Goal: Task Accomplishment & Management: Manage account settings

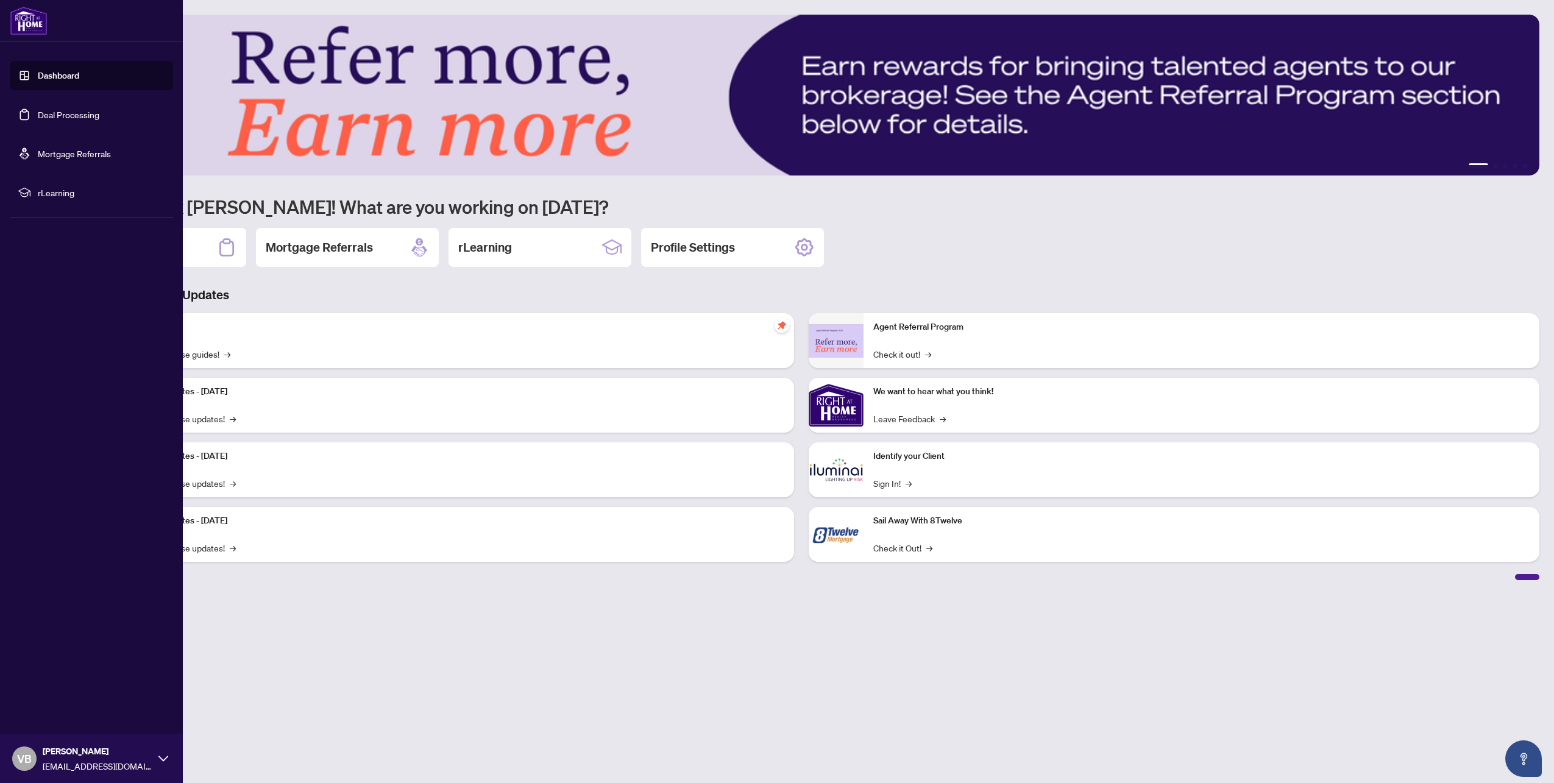
click at [38, 80] on link "Dashboard" at bounding box center [58, 75] width 41 height 11
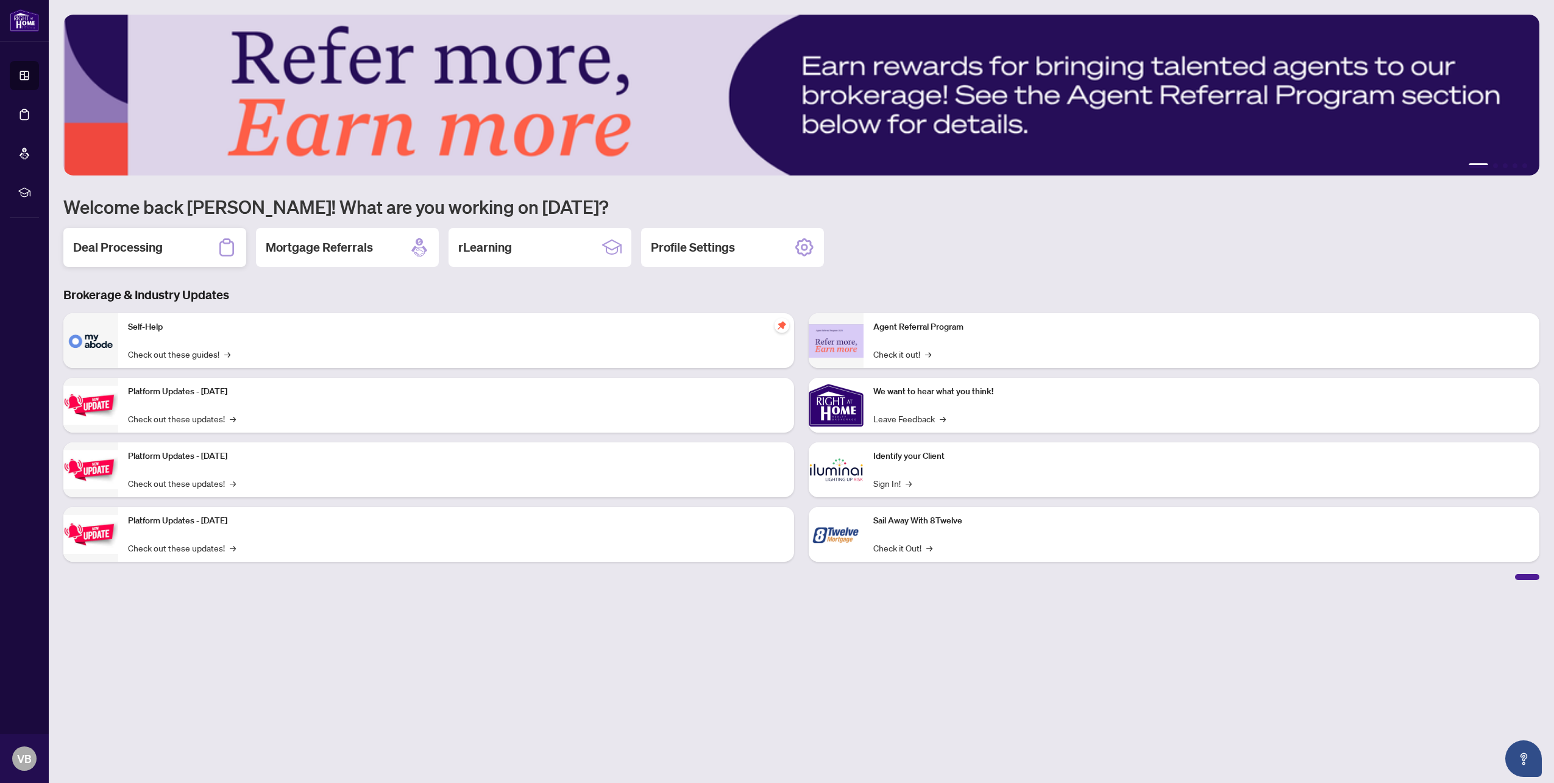
click at [202, 252] on div "Deal Processing" at bounding box center [154, 247] width 183 height 39
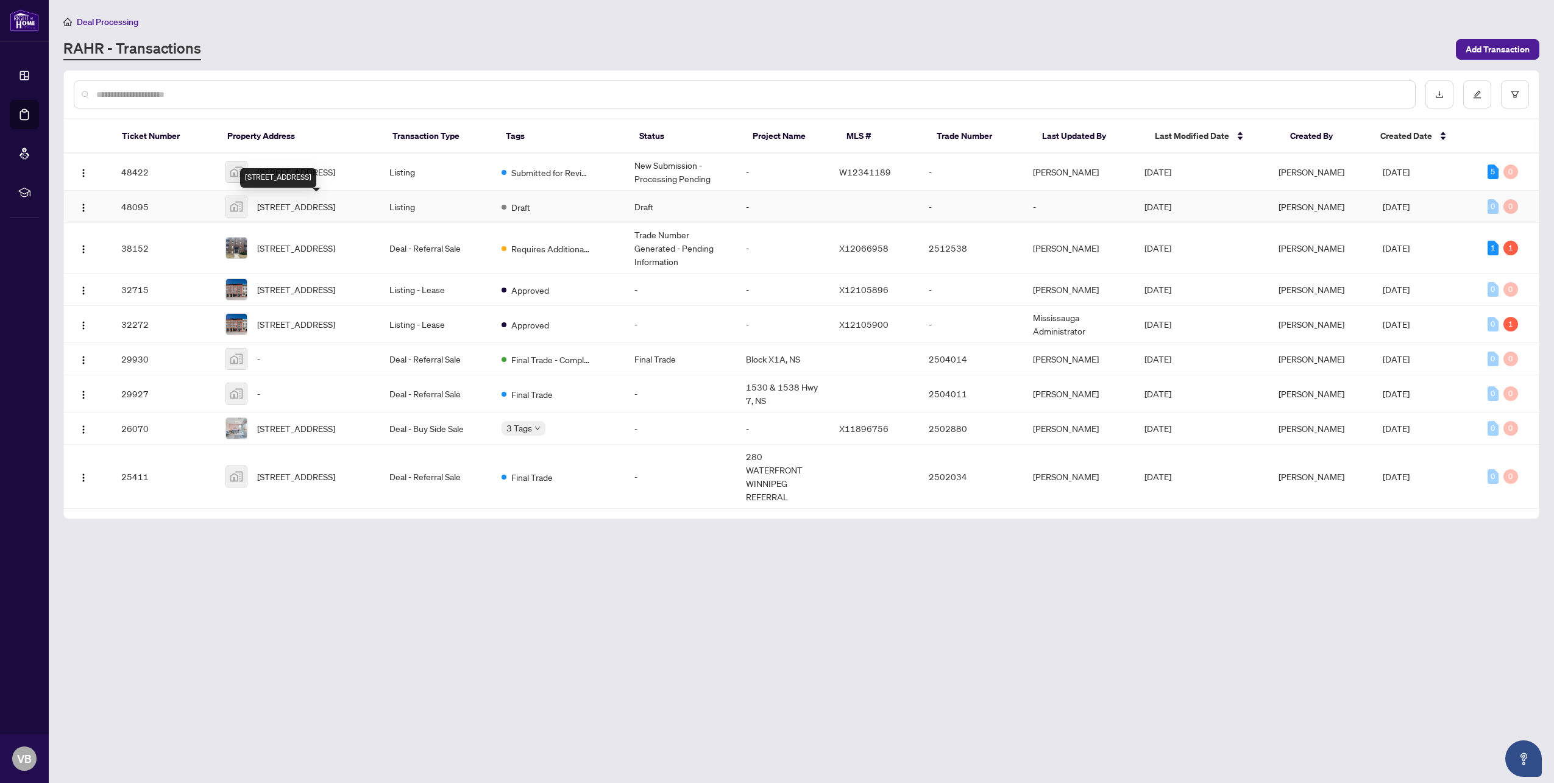
click at [335, 206] on span "[STREET_ADDRESS]" at bounding box center [296, 206] width 78 height 13
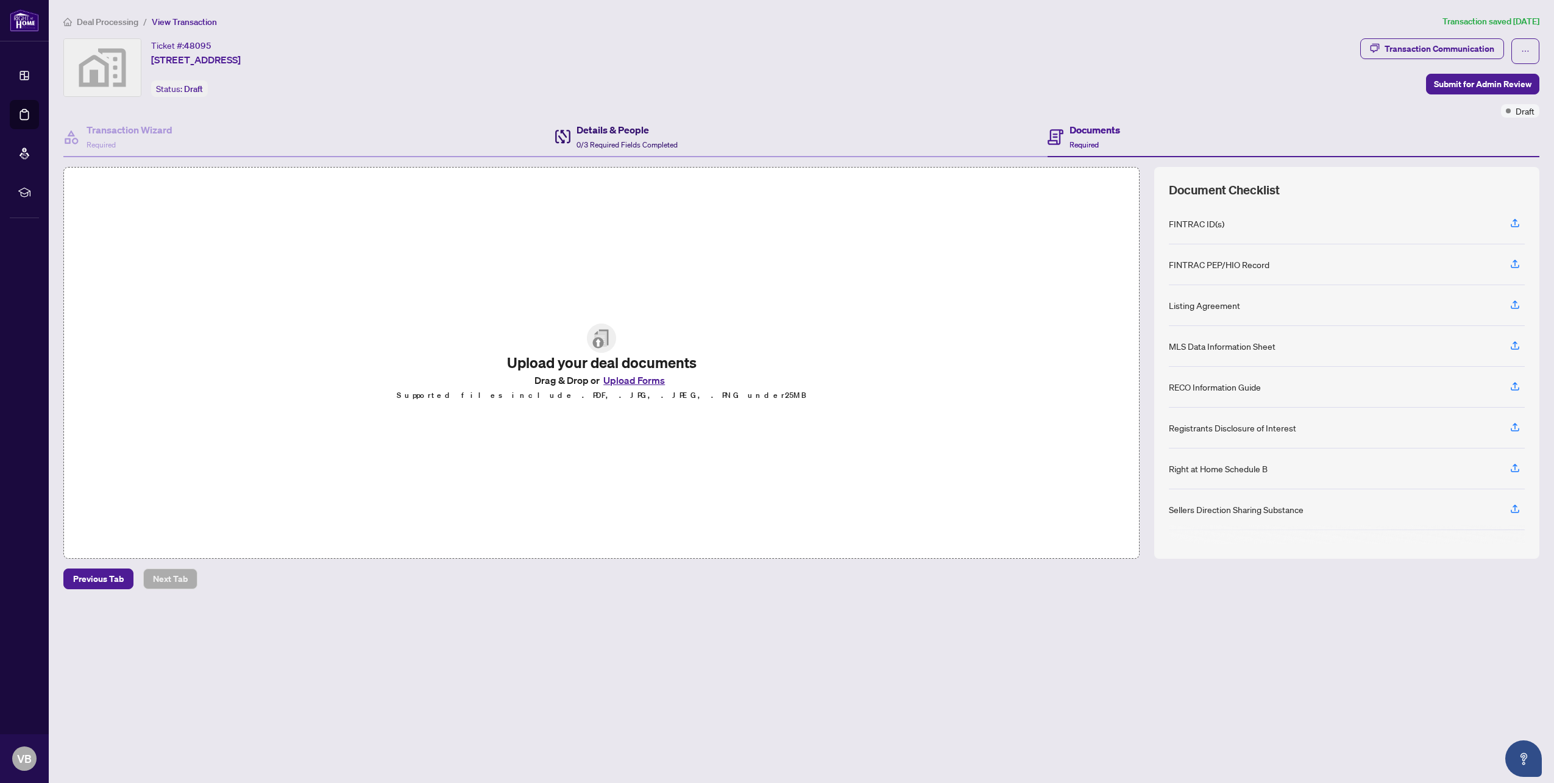
click at [577, 131] on h4 "Details & People" at bounding box center [627, 130] width 101 height 15
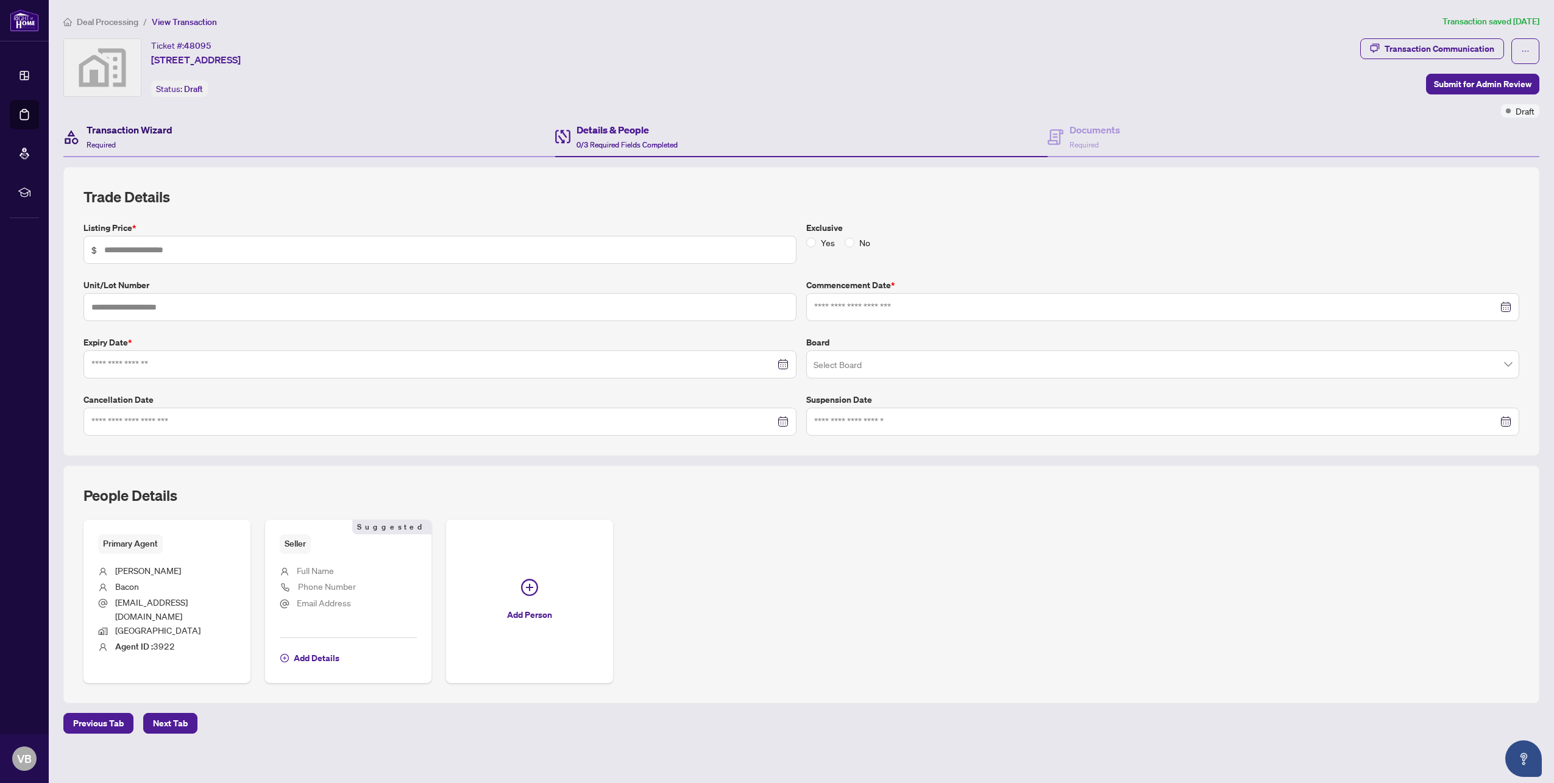
click at [116, 138] on div "Transaction Wizard Required" at bounding box center [130, 137] width 86 height 29
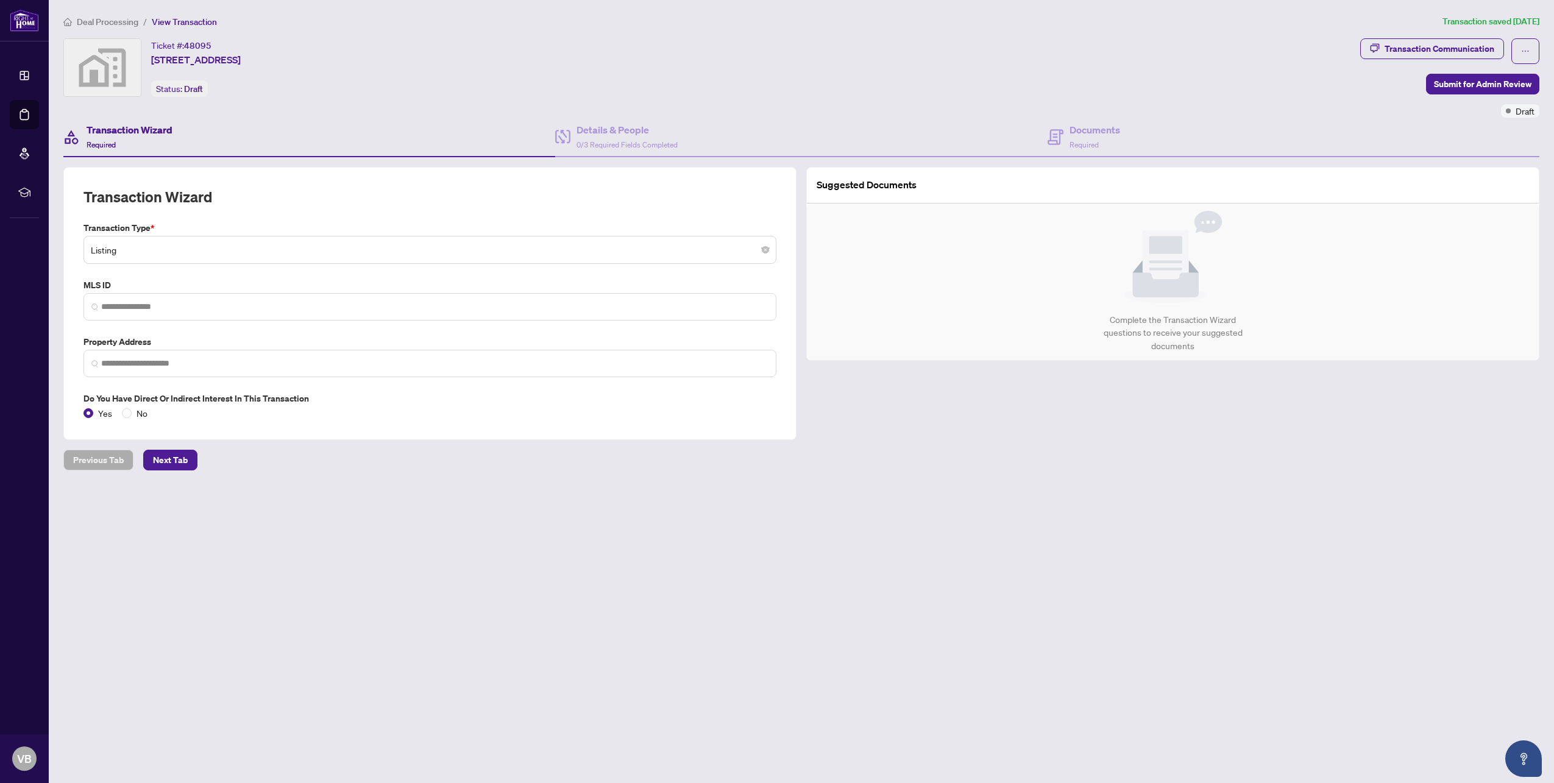
type input "**********"
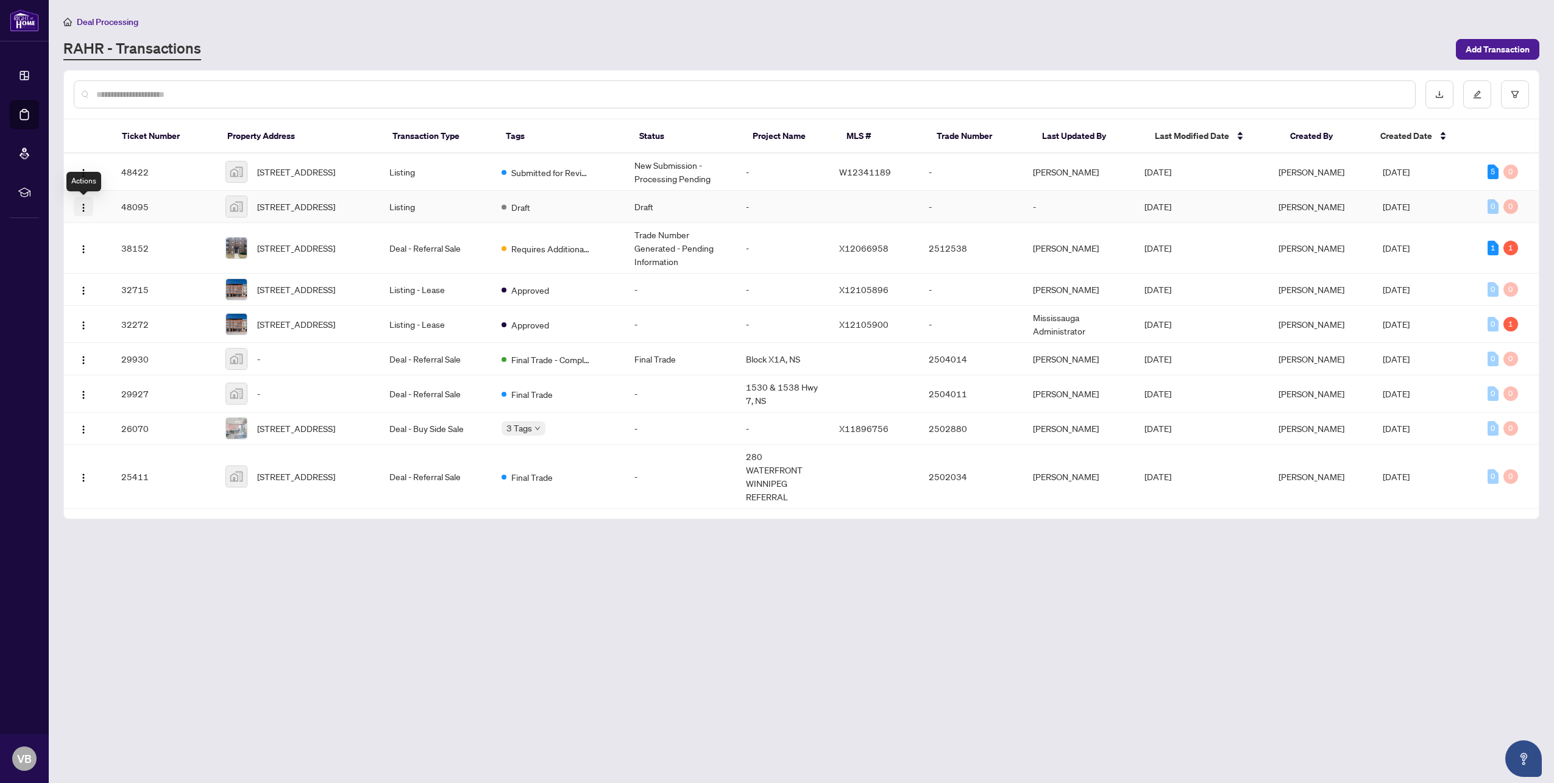
click at [87, 213] on img "button" at bounding box center [84, 208] width 10 height 10
click at [133, 293] on span "Delete Transaction" at bounding box center [142, 291] width 116 height 13
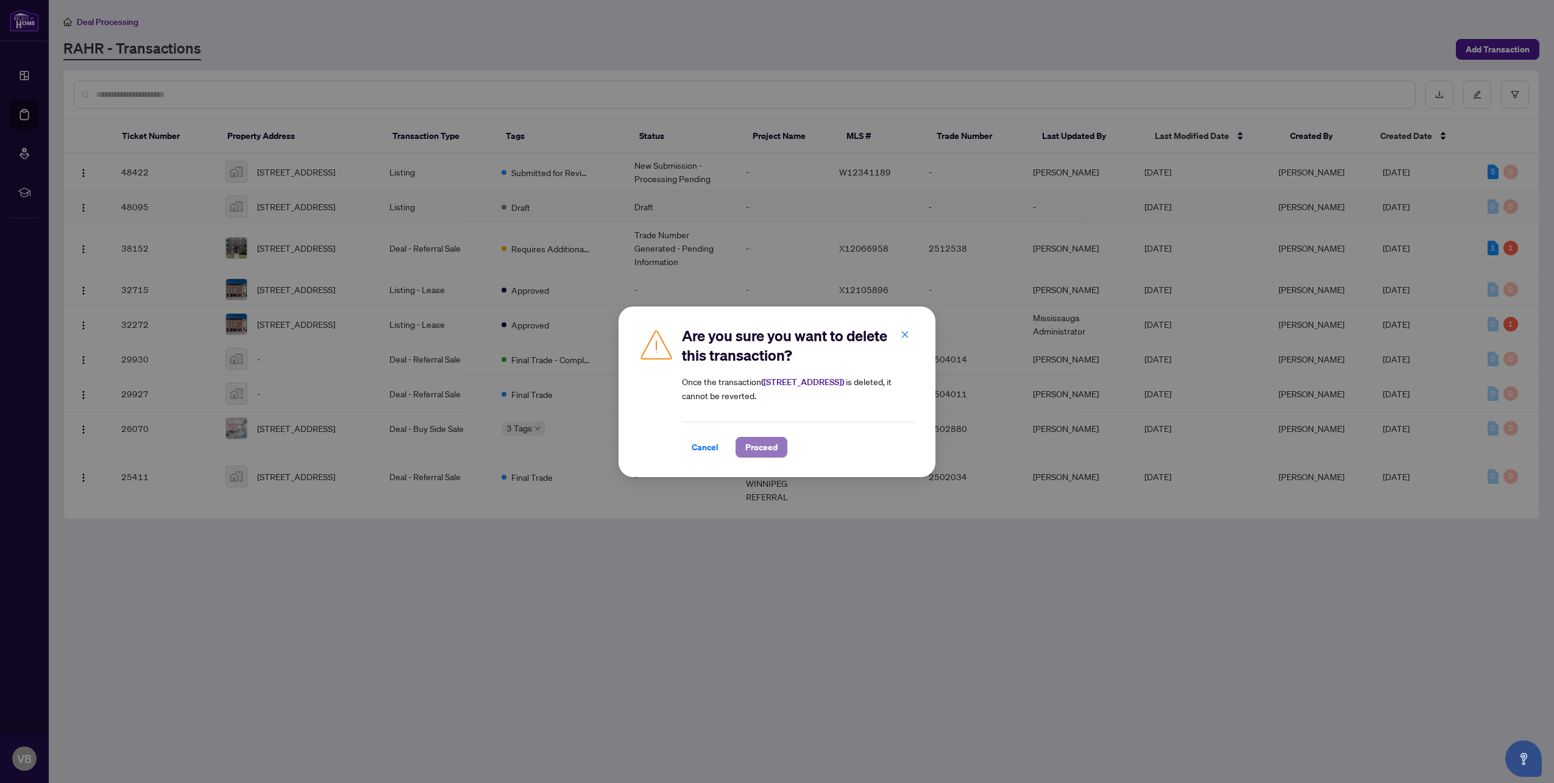
click at [758, 448] on span "Proceed" at bounding box center [761, 448] width 32 height 20
